Goal: Task Accomplishment & Management: Complete application form

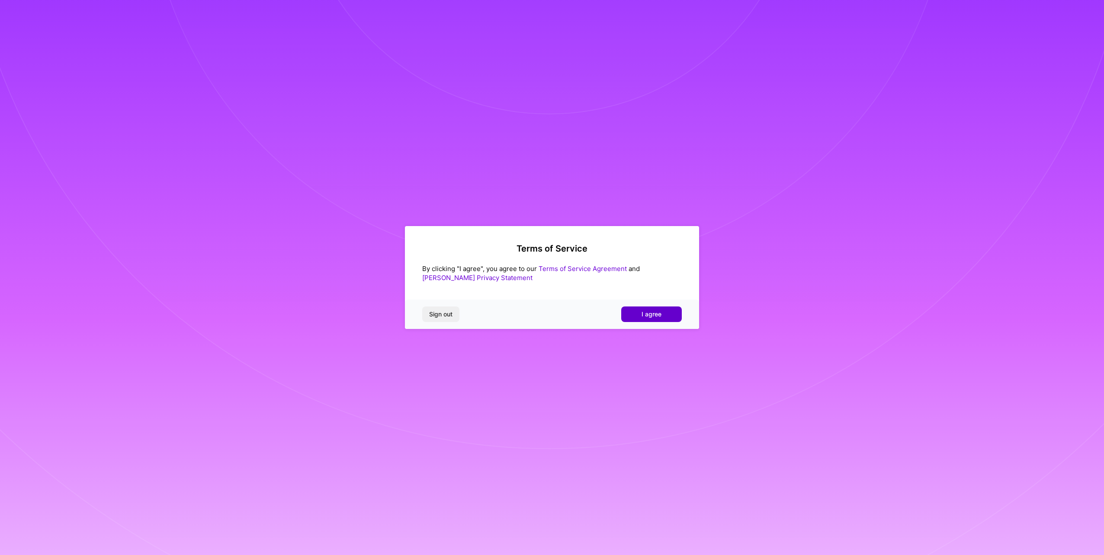
click at [641, 318] on button "I agree" at bounding box center [651, 315] width 61 height 16
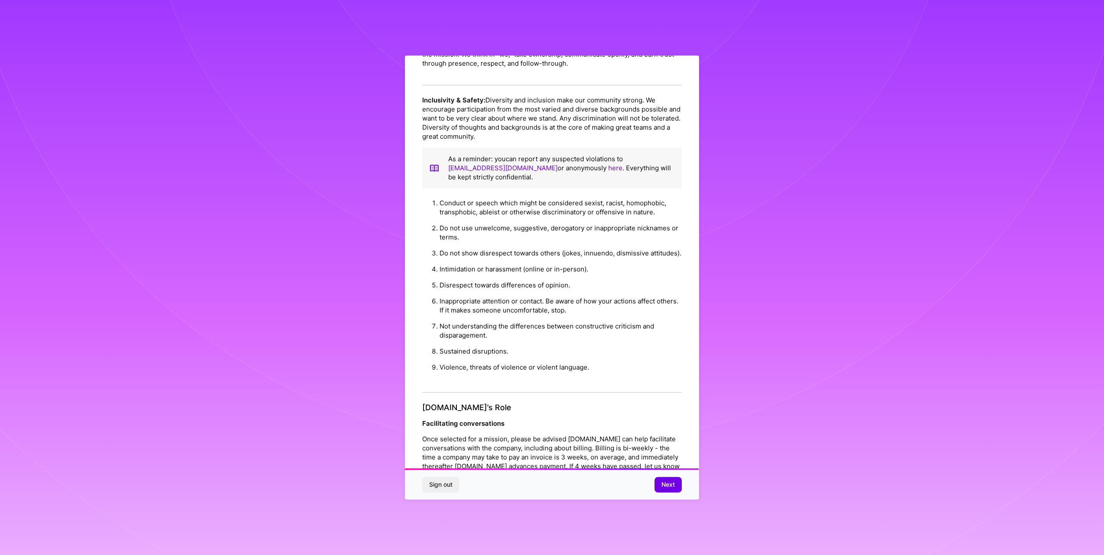
scroll to position [776, 0]
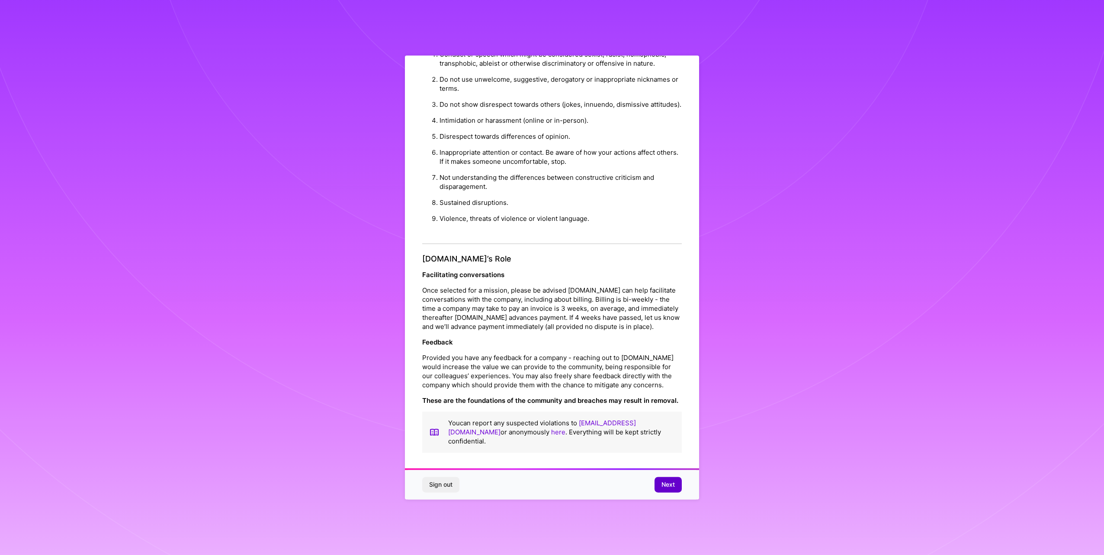
click at [663, 486] on span "Next" at bounding box center [667, 485] width 13 height 9
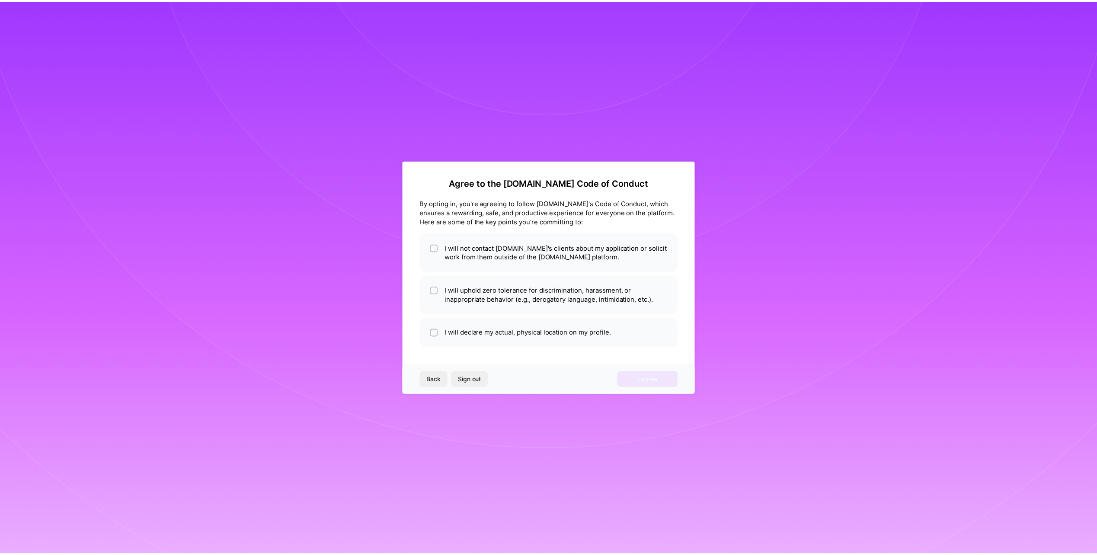
scroll to position [0, 0]
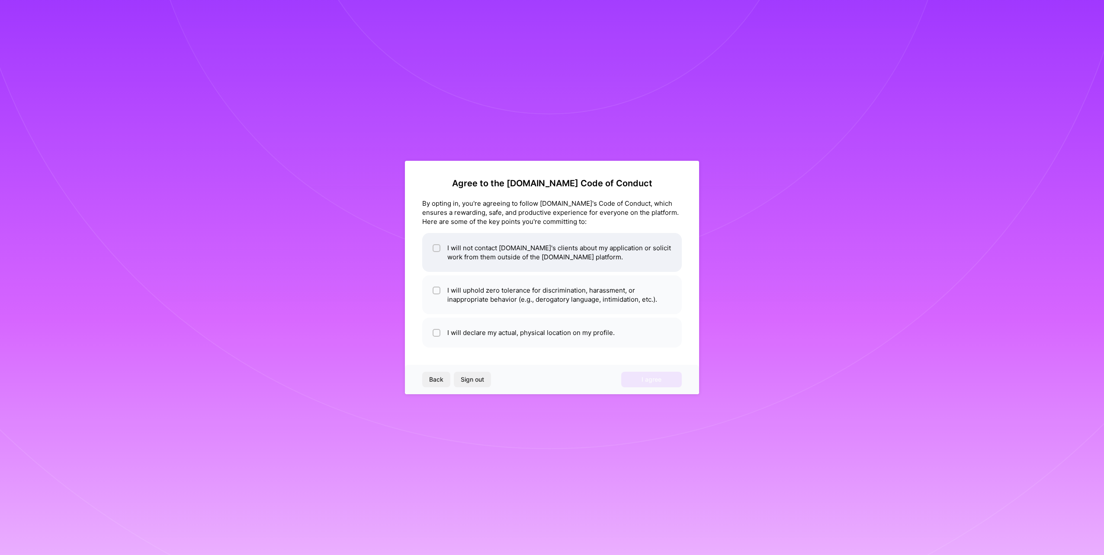
click at [431, 245] on li "I will not contact A.Team's clients about my application or solicit work from t…" at bounding box center [551, 252] width 259 height 39
checkbox input "true"
click at [437, 294] on div at bounding box center [436, 291] width 8 height 8
checkbox input "true"
click at [435, 335] on input "checkbox" at bounding box center [437, 333] width 6 height 6
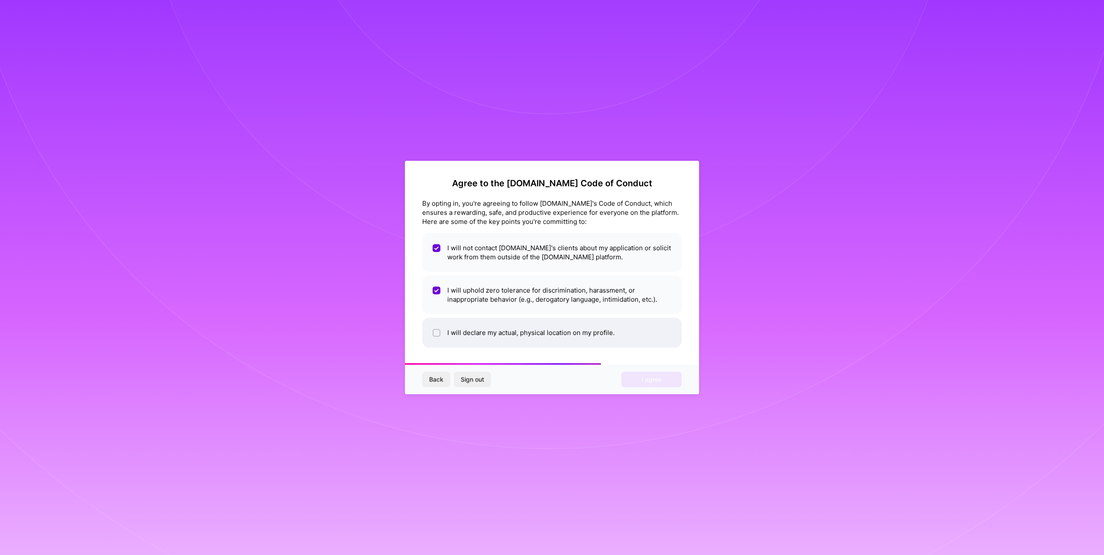
checkbox input "true"
click at [643, 384] on button "I agree" at bounding box center [651, 380] width 61 height 16
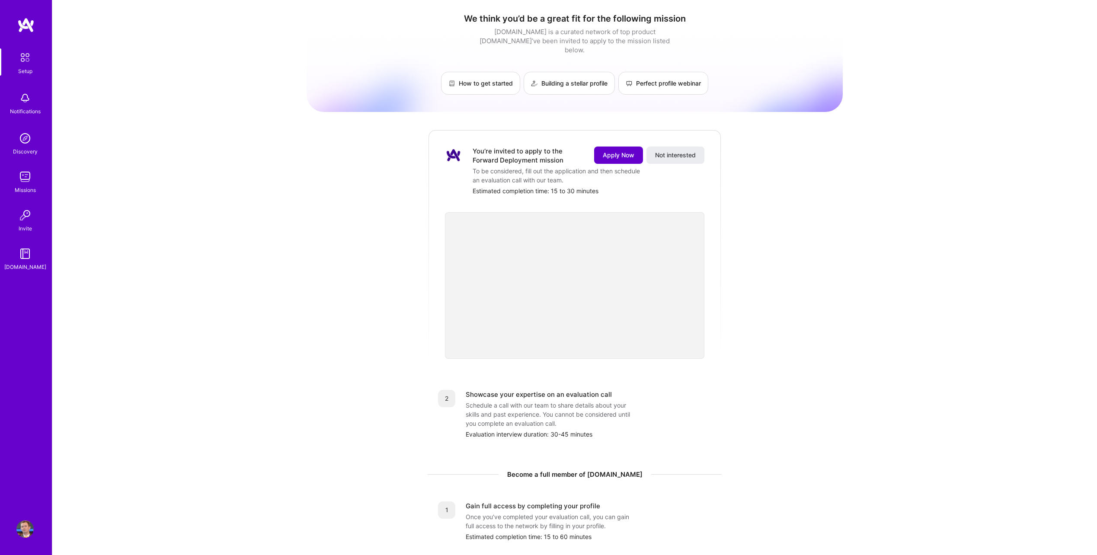
click at [607, 151] on span "Apply Now" at bounding box center [619, 155] width 32 height 9
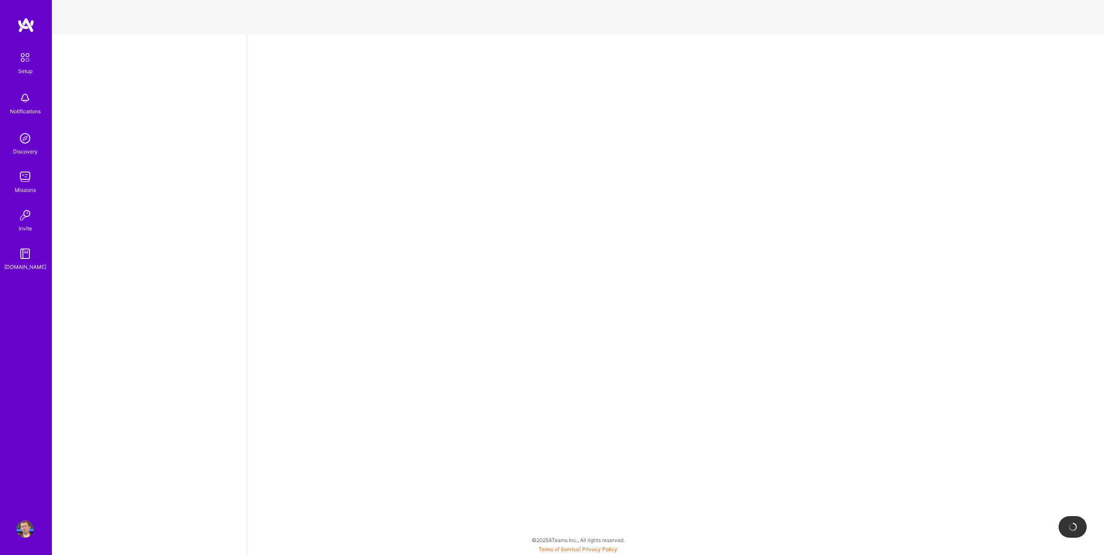
select select "US"
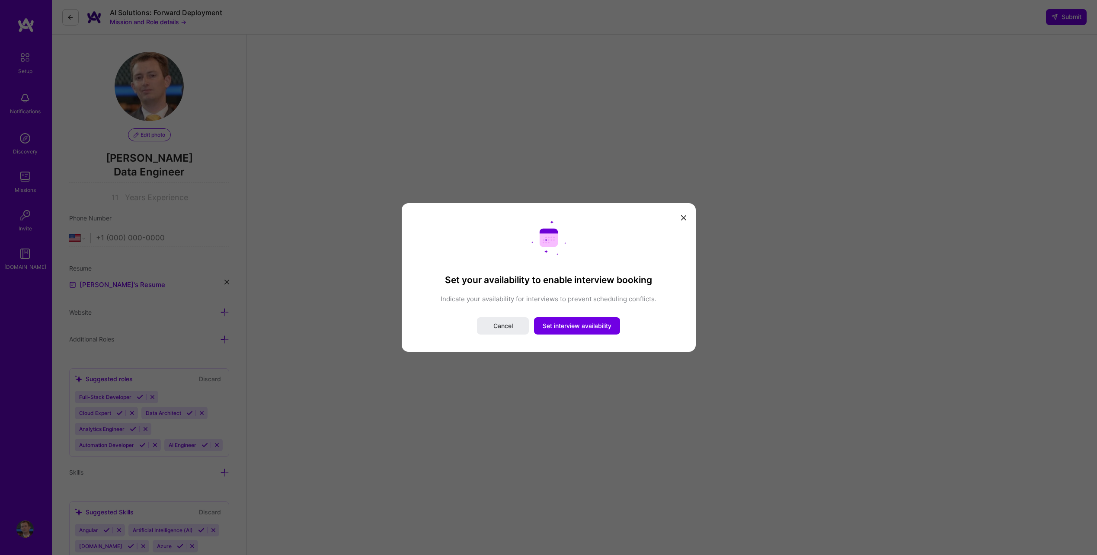
click at [685, 215] on icon "modal" at bounding box center [683, 217] width 5 height 5
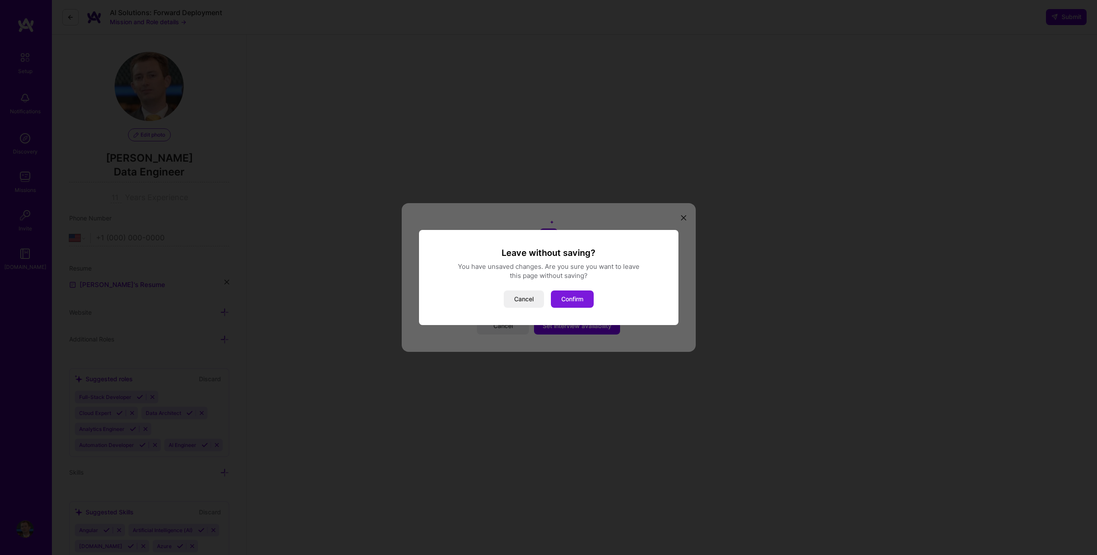
click at [570, 294] on button "Confirm" at bounding box center [572, 299] width 43 height 17
